Goal: Answer question/provide support: Share knowledge or assist other users

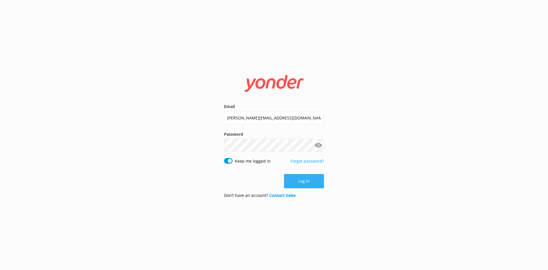
click at [297, 181] on button "Log in" at bounding box center [304, 181] width 40 height 14
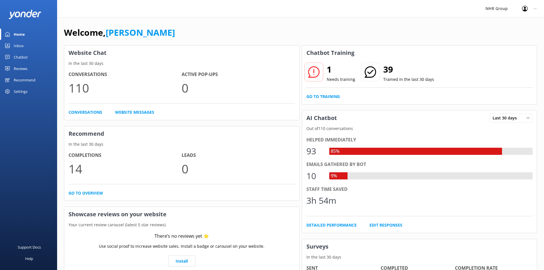
click at [24, 43] on link "Inbox" at bounding box center [28, 45] width 57 height 11
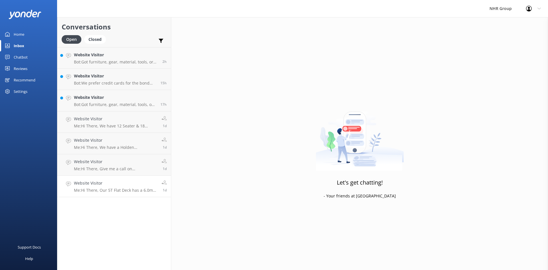
click at [105, 184] on h4 "Website Visitor" at bounding box center [115, 183] width 83 height 6
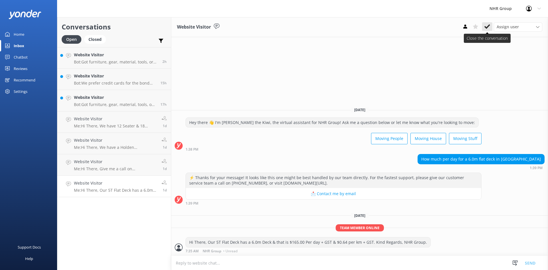
click at [487, 27] on icon at bounding box center [488, 27] width 6 height 6
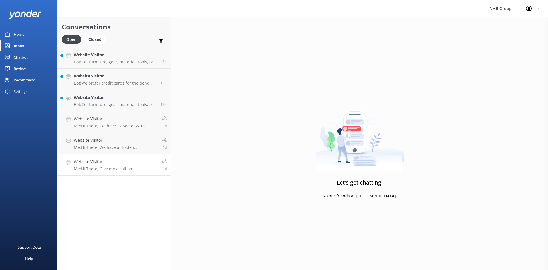
click at [135, 169] on p "Me: Hi There, Give me a call on 0221943515 to discuss & I will arrange this for…" at bounding box center [115, 168] width 83 height 5
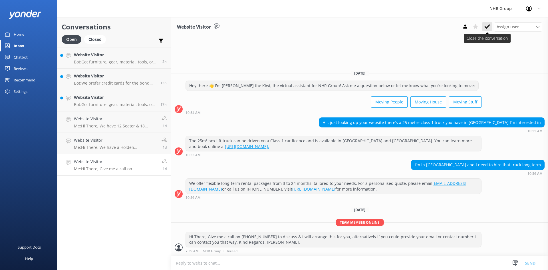
click at [488, 26] on use at bounding box center [488, 26] width 6 height 5
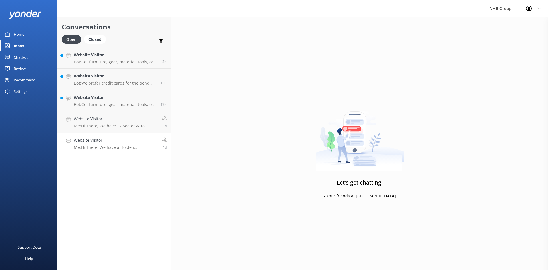
click at [143, 139] on h4 "Website Visitor" at bounding box center [115, 140] width 83 height 6
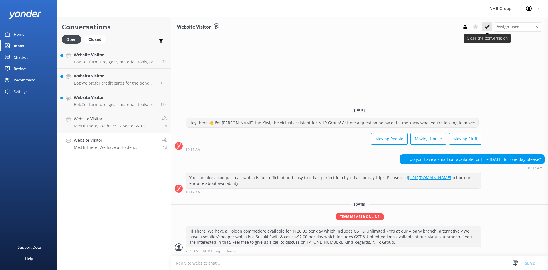
click at [488, 25] on icon at bounding box center [488, 27] width 6 height 6
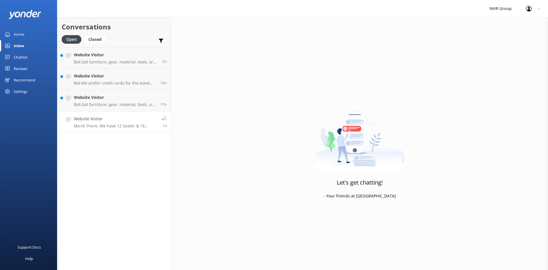
click at [117, 125] on p "Me: Hi There, We have 12 Seater & 18 Seater Vehicles that you can use to move p…" at bounding box center [115, 125] width 83 height 5
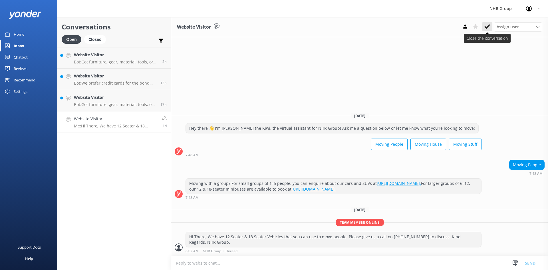
click at [486, 29] on icon at bounding box center [488, 27] width 6 height 6
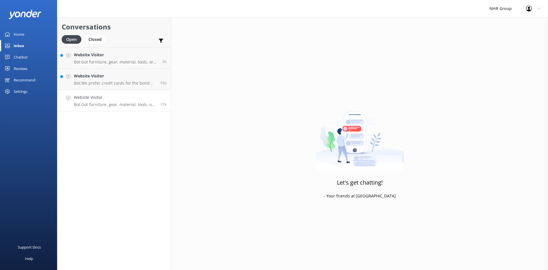
click at [89, 101] on div "Website Visitor Bot: Got furniture, gear, material, tools, or freight to move? …" at bounding box center [115, 100] width 82 height 13
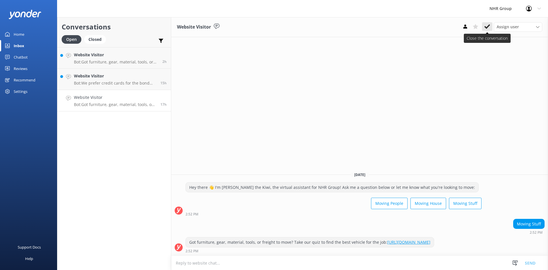
click at [489, 25] on use at bounding box center [488, 26] width 6 height 5
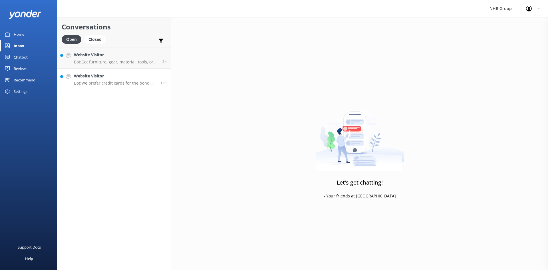
click at [124, 78] on h4 "Website Visitor" at bounding box center [115, 76] width 82 height 6
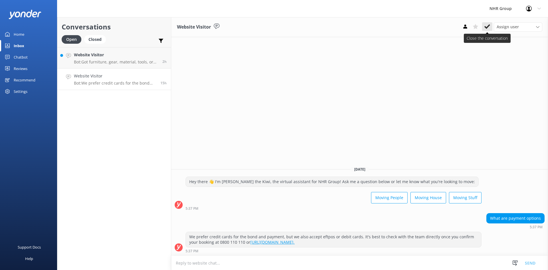
click at [488, 29] on icon at bounding box center [488, 27] width 6 height 6
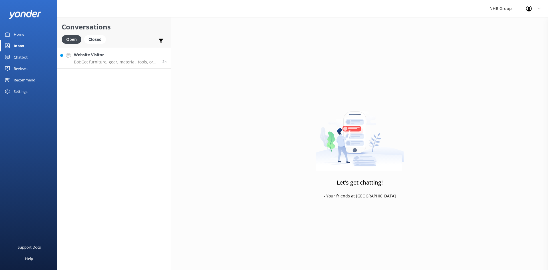
click at [115, 60] on p "Bot: Got furniture, gear, material, tools, or freight to move? Take our quiz to…" at bounding box center [116, 61] width 84 height 5
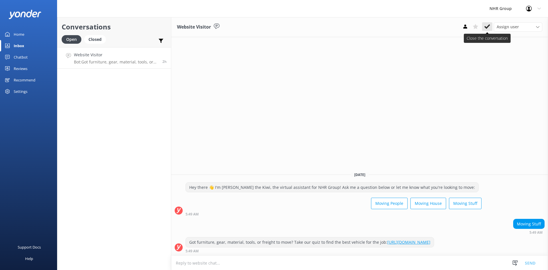
click at [486, 26] on use at bounding box center [488, 26] width 6 height 5
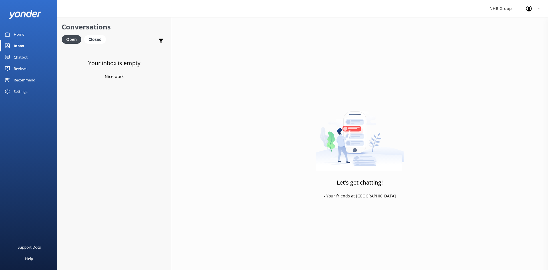
click at [16, 36] on div "Home" at bounding box center [19, 34] width 11 height 11
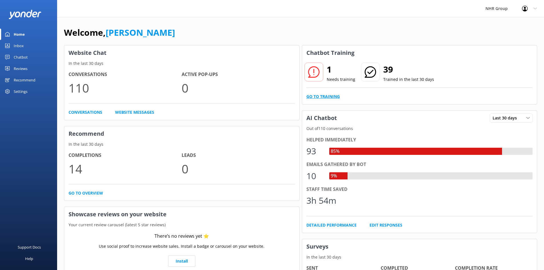
click at [332, 96] on link "Go to Training" at bounding box center [322, 96] width 33 height 6
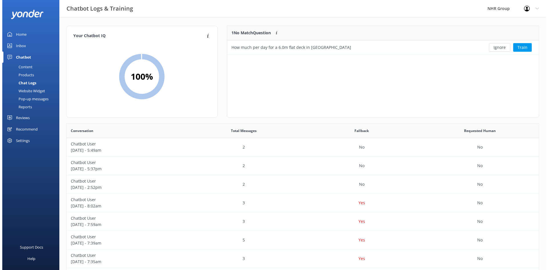
scroll to position [196, 468]
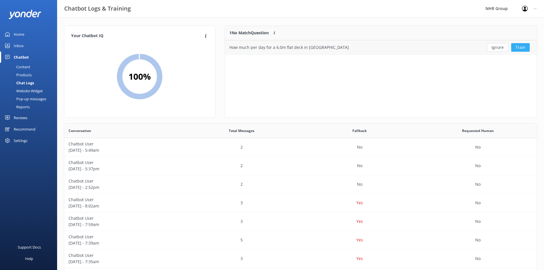
click at [520, 48] on button "Train" at bounding box center [520, 47] width 19 height 9
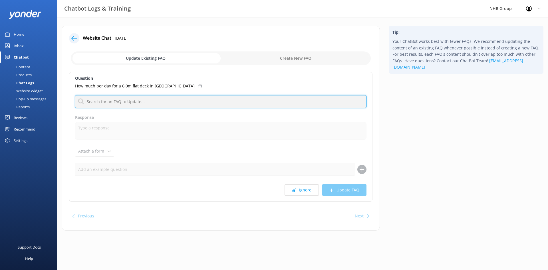
click at [151, 100] on input "text" at bounding box center [221, 101] width 292 height 13
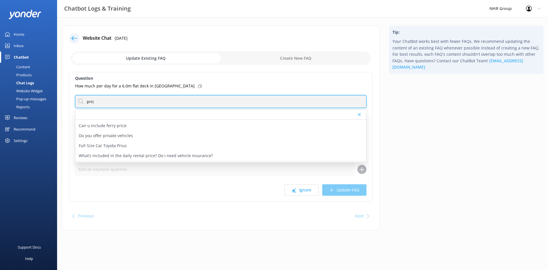
scroll to position [17, 0]
drag, startPoint x: 103, startPoint y: 104, endPoint x: 73, endPoint y: 103, distance: 30.3
click at [73, 103] on div "Question How much per day for a 6.0m flat deck in Auckland pric 21m³ Sprinter V…" at bounding box center [221, 137] width 304 height 130
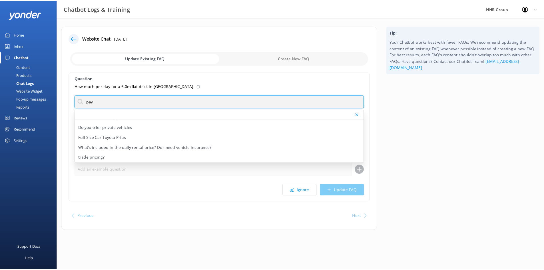
scroll to position [0, 0]
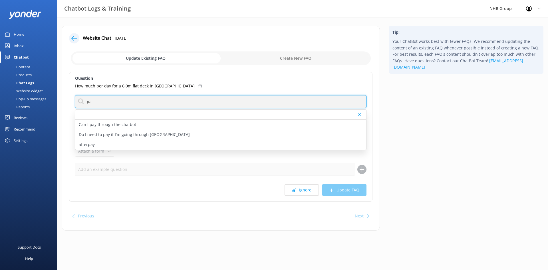
type input "p"
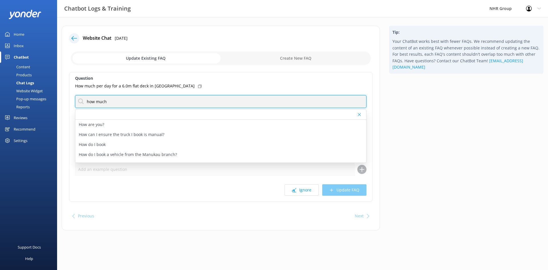
drag, startPoint x: 118, startPoint y: 101, endPoint x: 51, endPoint y: 93, distance: 67.2
click at [52, 94] on div "Chatbot Logs & Training NHR Group Profile Settings Logout Home Inbox Chatbot Co…" at bounding box center [274, 132] width 548 height 231
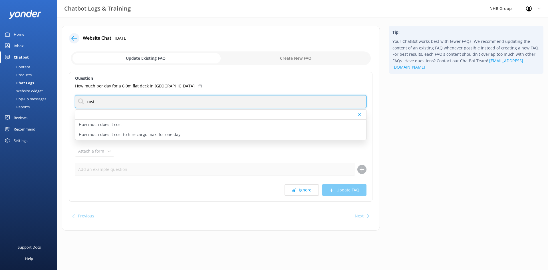
type input "cost"
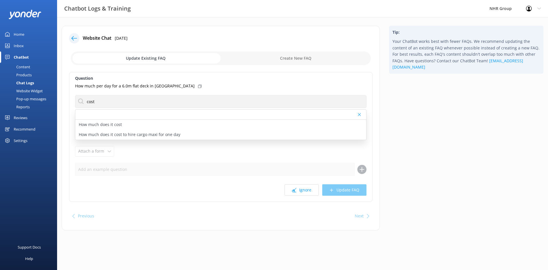
click at [105, 127] on p "How much does it cost" at bounding box center [100, 124] width 43 height 6
type textarea "Prices vary depending on the vehicle type, location, and your specific rental n…"
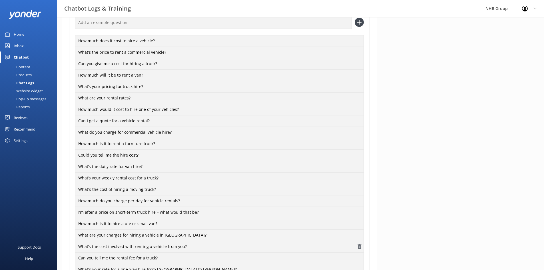
scroll to position [200, 0]
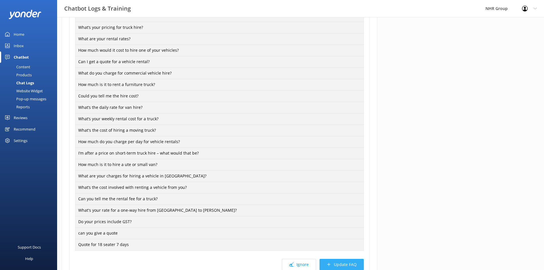
click at [331, 260] on button "Update FAQ" at bounding box center [342, 264] width 44 height 11
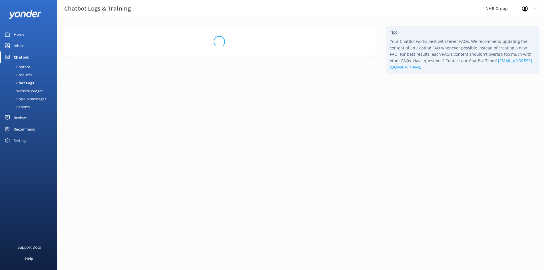
scroll to position [0, 0]
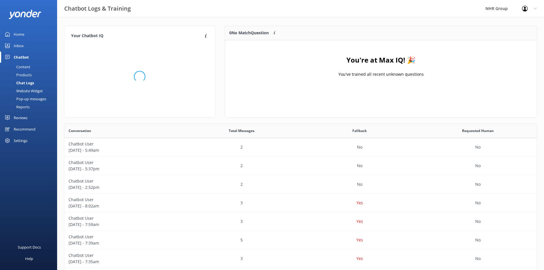
scroll to position [67, 308]
click at [26, 69] on div "Content" at bounding box center [16, 67] width 27 height 8
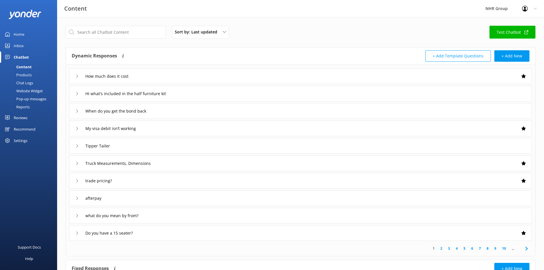
click at [163, 77] on div "How much does it cost" at bounding box center [300, 76] width 462 height 16
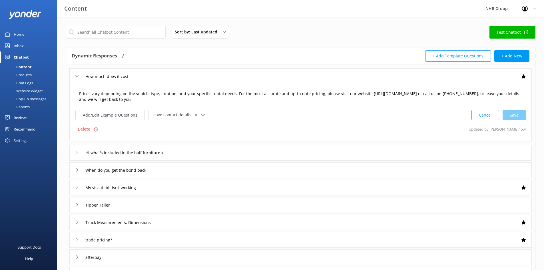
click at [316, 92] on textarea "Prices vary depending on the vehicle type, location, and your specific rental n…" at bounding box center [300, 97] width 449 height 18
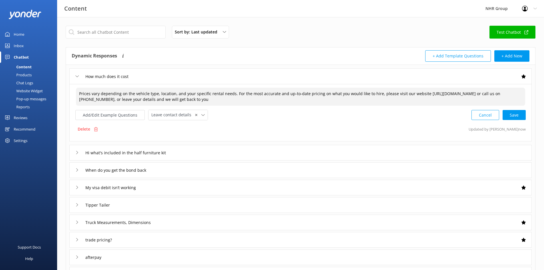
drag, startPoint x: 489, startPoint y: 94, endPoint x: 391, endPoint y: 89, distance: 98.1
click at [391, 89] on textarea "Prices vary depending on the vehicle type, location, and your specific rental n…" at bounding box center [300, 97] width 449 height 18
click at [417, 93] on textarea "Prices vary depending on the vehicle type, location, and your specific rental n…" at bounding box center [300, 97] width 449 height 18
click at [512, 115] on div "Cancel Save" at bounding box center [499, 115] width 54 height 11
type textarea "Prices vary depending on the vehicle type, location, and your specific rental n…"
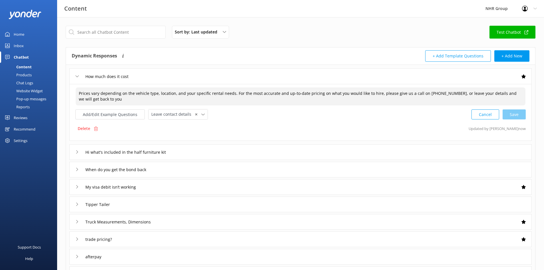
click at [76, 76] on icon at bounding box center [76, 76] width 3 height 3
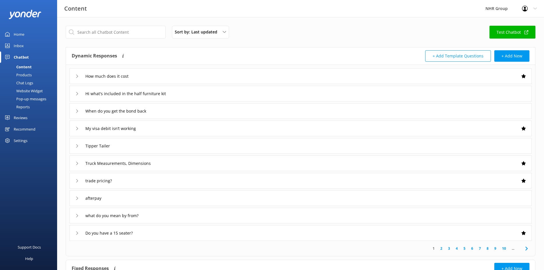
click at [13, 48] on link "Inbox" at bounding box center [28, 45] width 57 height 11
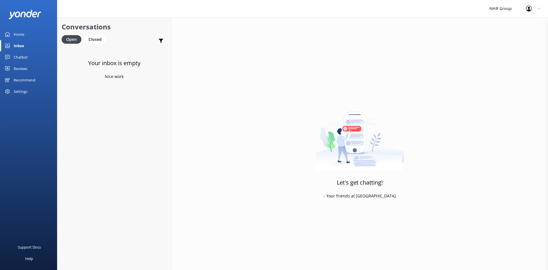
click at [14, 36] on div "Home" at bounding box center [19, 34] width 11 height 11
